Goal: Entertainment & Leisure: Consume media (video, audio)

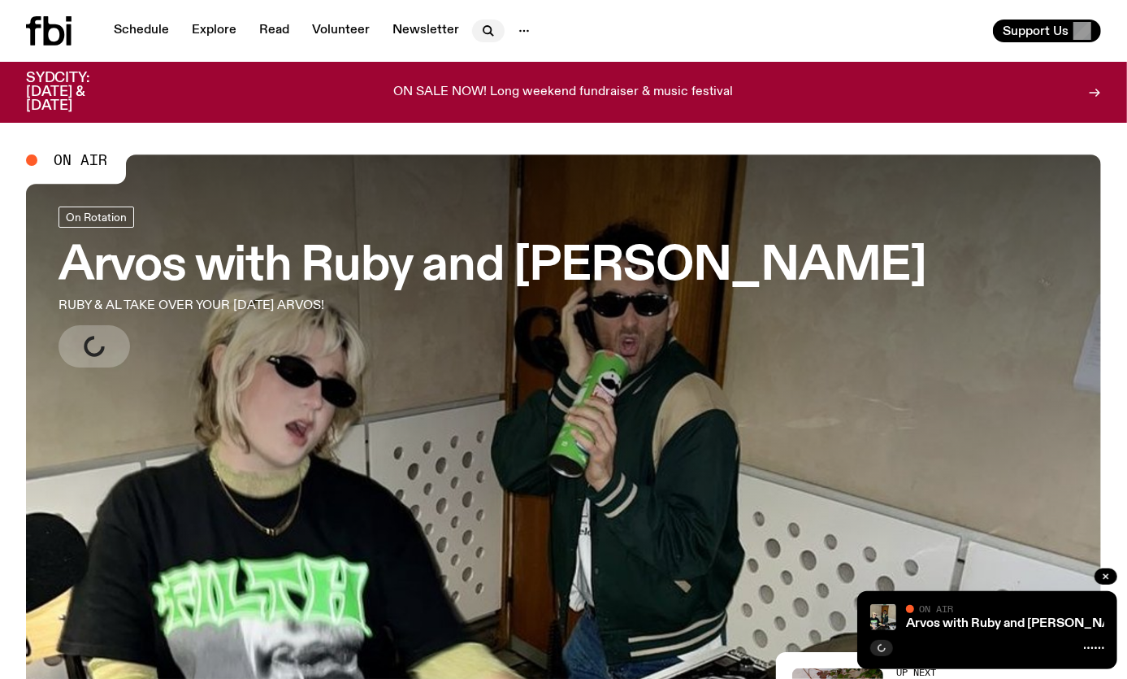
click at [484, 33] on icon "button" at bounding box center [487, 29] width 7 height 7
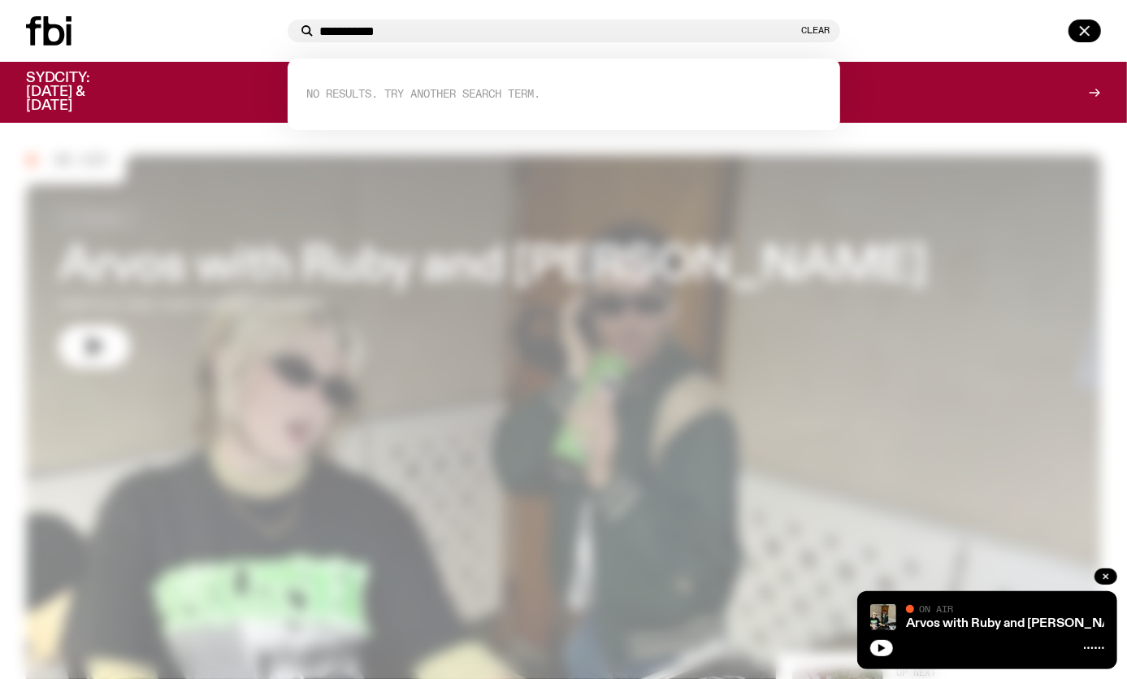
type input "**********"
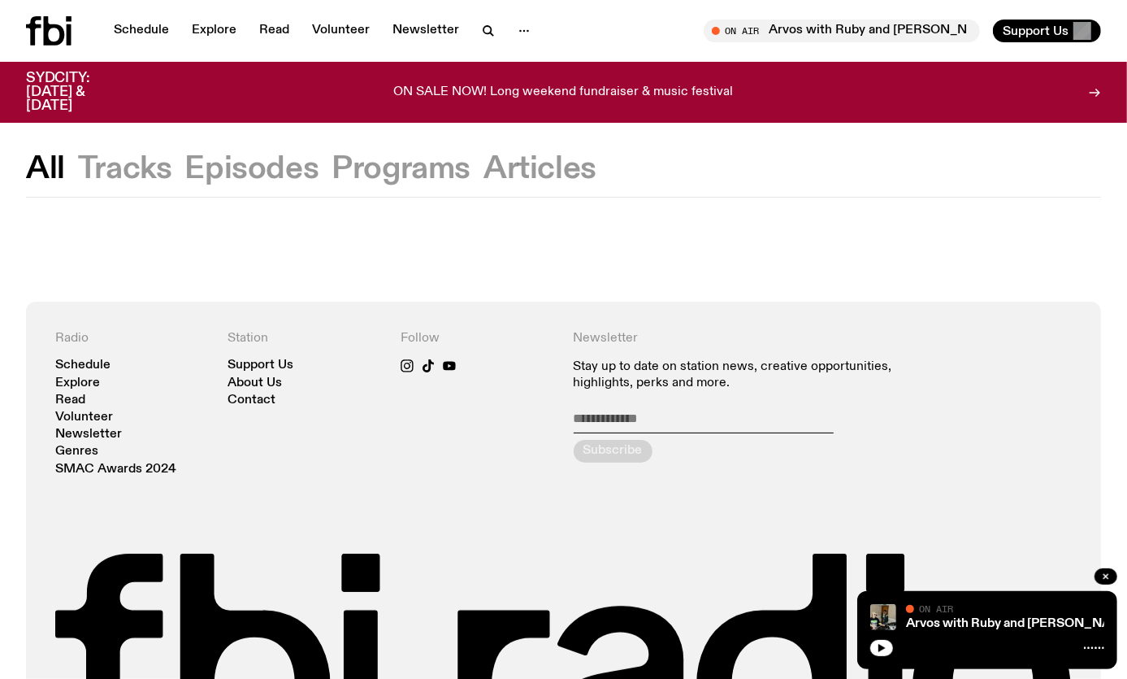
click at [934, 606] on span "On Air" at bounding box center [936, 608] width 34 height 11
click at [935, 618] on link "Arvos with Ruby and [PERSON_NAME]" at bounding box center [1020, 623] width 229 height 13
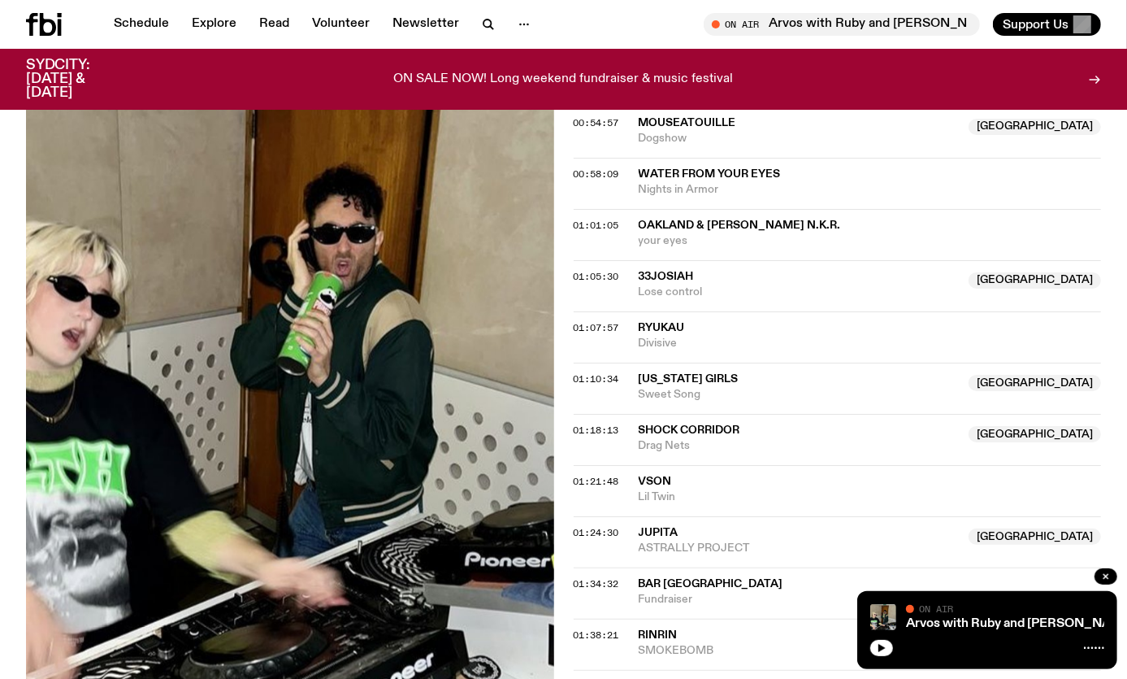
scroll to position [1320, 0]
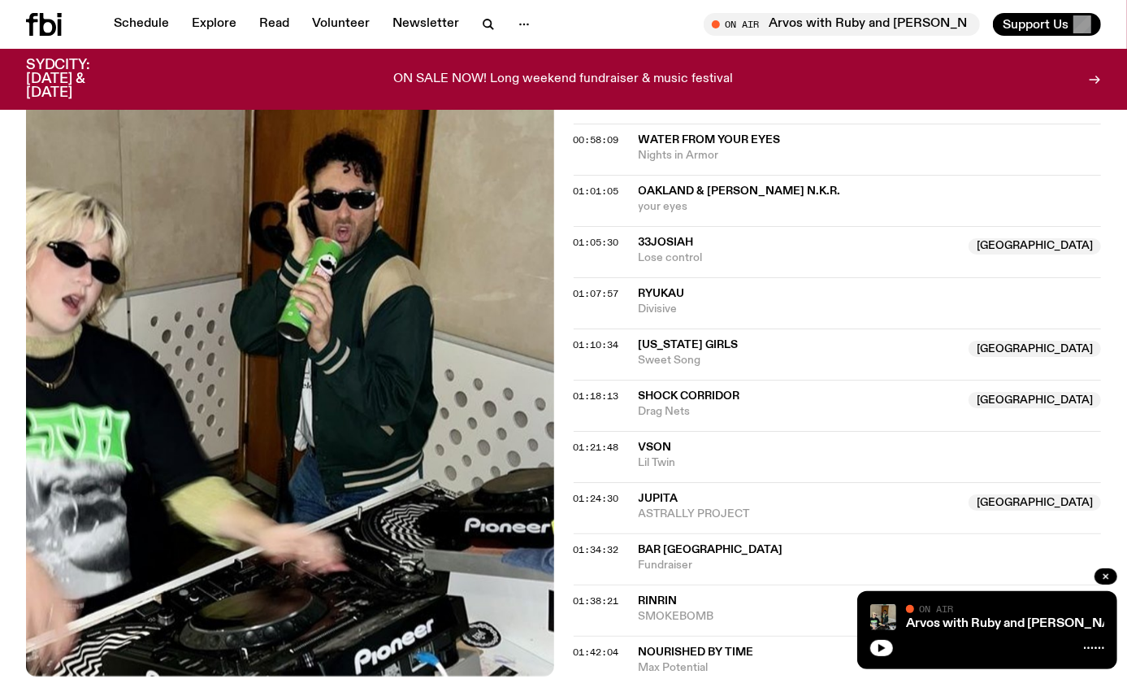
click at [733, 339] on span "[US_STATE] Girls" at bounding box center [689, 344] width 100 height 11
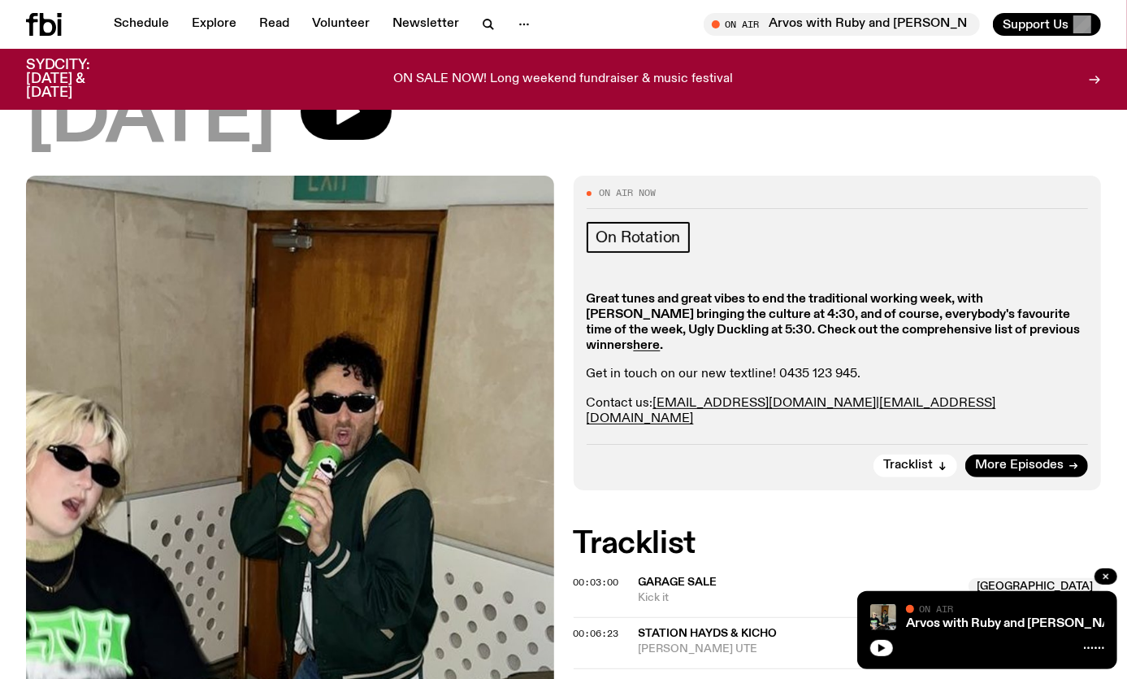
scroll to position [0, 0]
